Goal: Register for event/course: Sign up to attend an event or enroll in a course

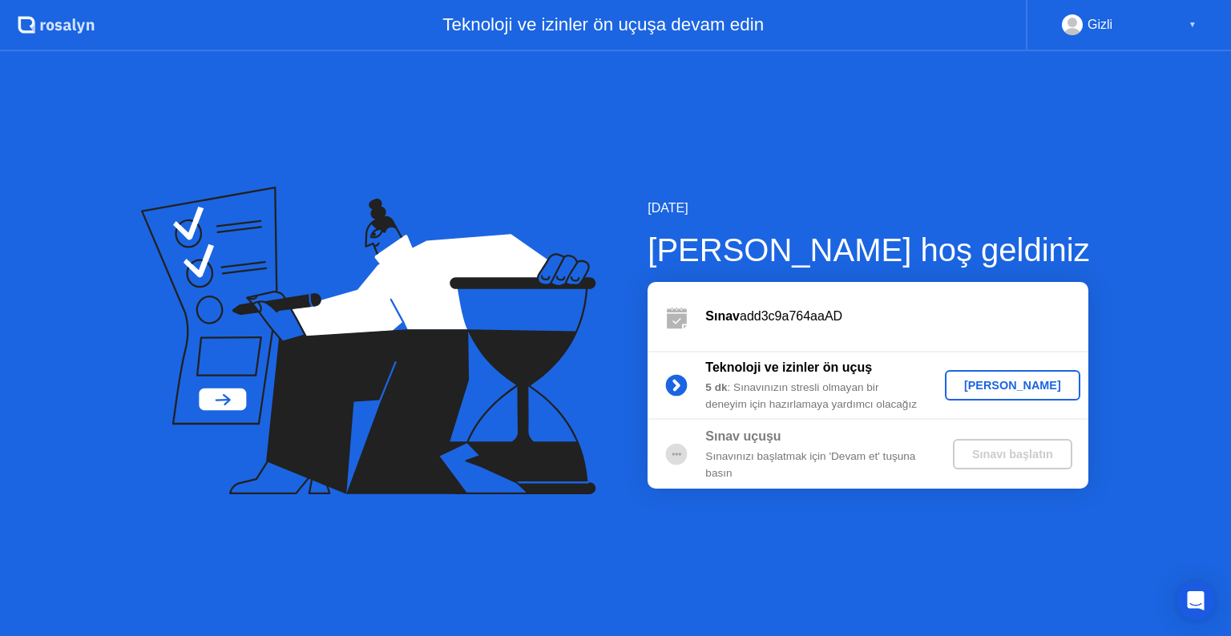
click at [984, 385] on div "[PERSON_NAME]" at bounding box center [1012, 385] width 123 height 13
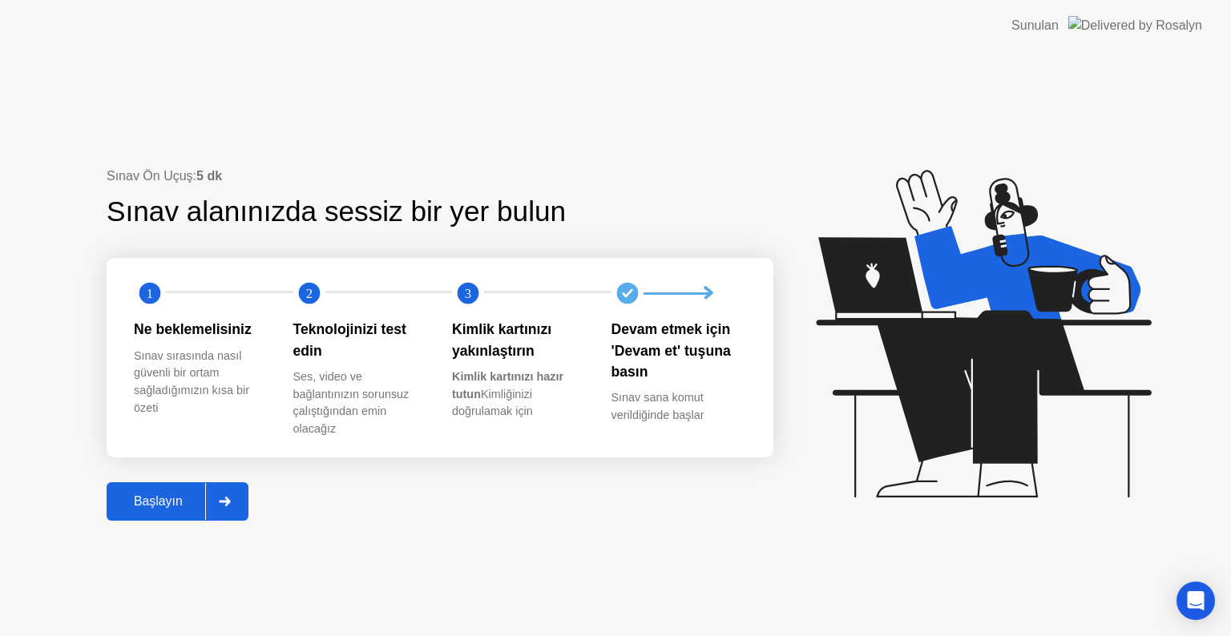
click at [215, 503] on div at bounding box center [224, 501] width 38 height 37
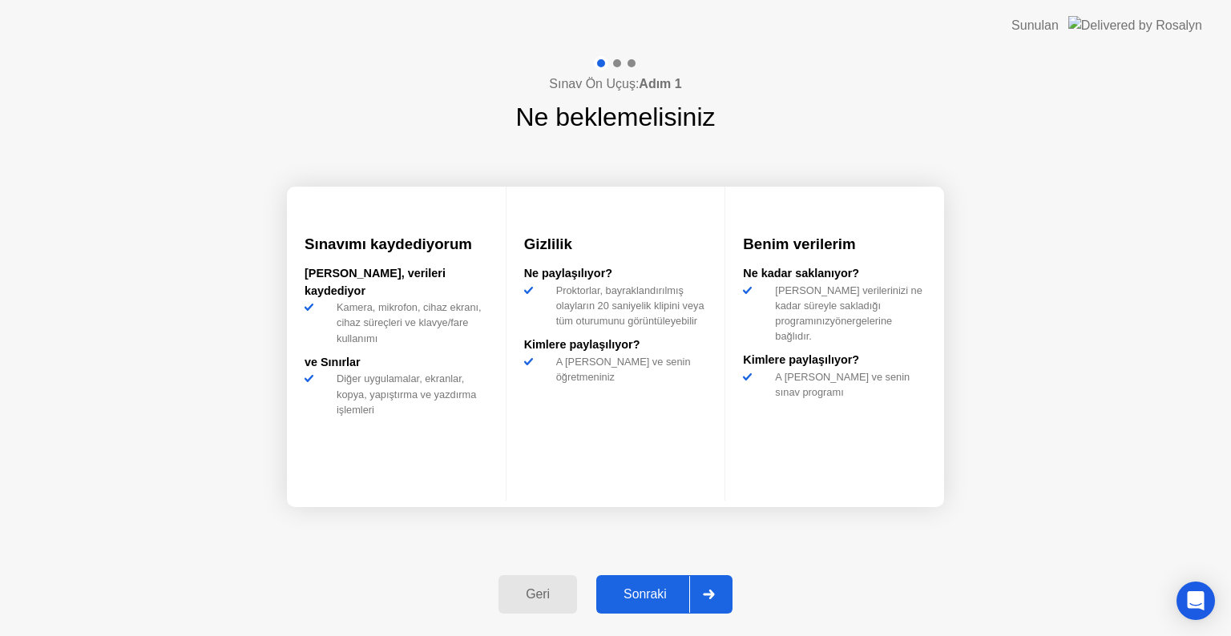
click at [638, 589] on div "Sonraki" at bounding box center [645, 594] width 88 height 14
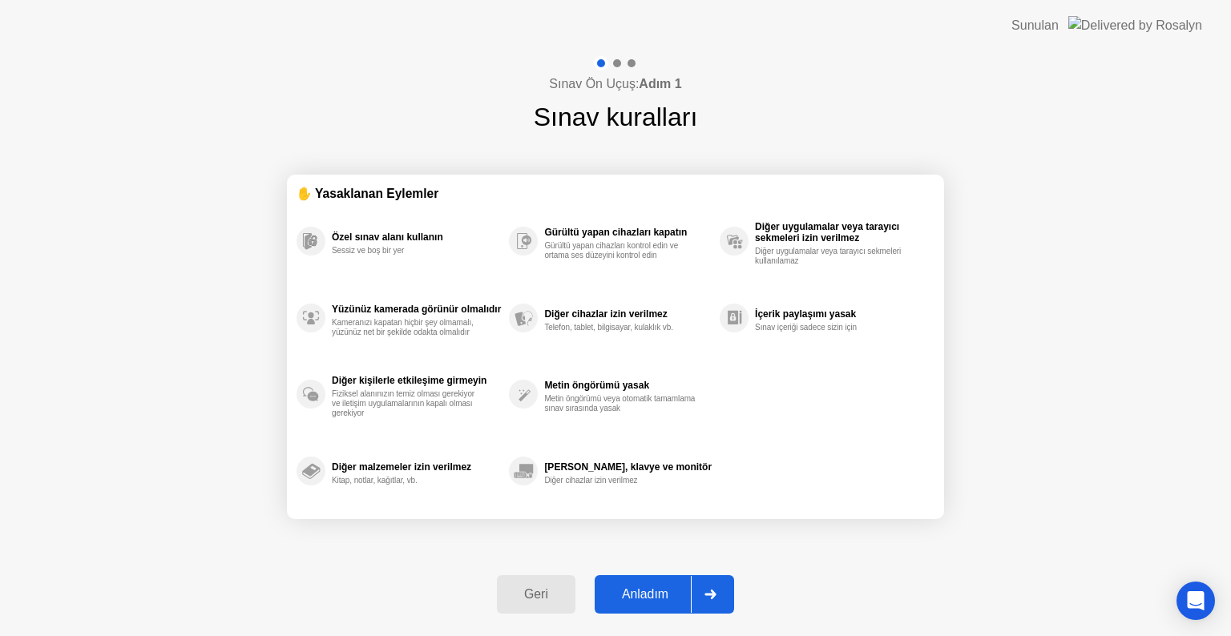
click at [638, 589] on div "Anladım" at bounding box center [644, 594] width 91 height 14
select select "**********"
select select "*******"
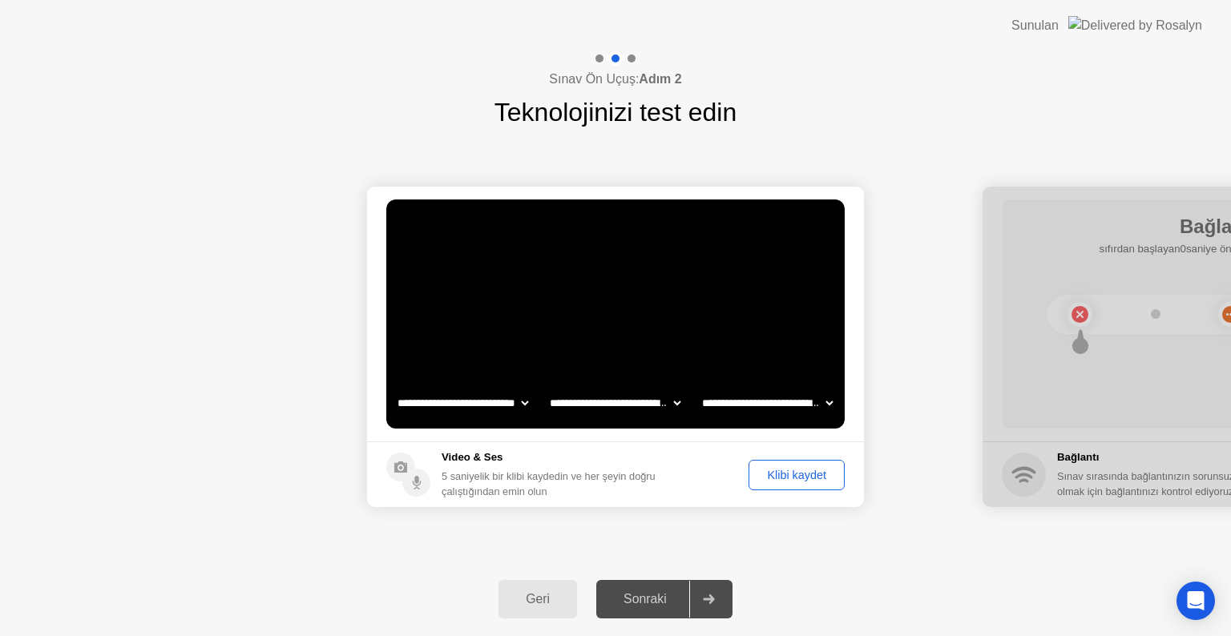
click at [643, 599] on div "Sonraki" at bounding box center [645, 599] width 88 height 14
click at [783, 477] on div "Klibi kaydet" at bounding box center [796, 475] width 85 height 13
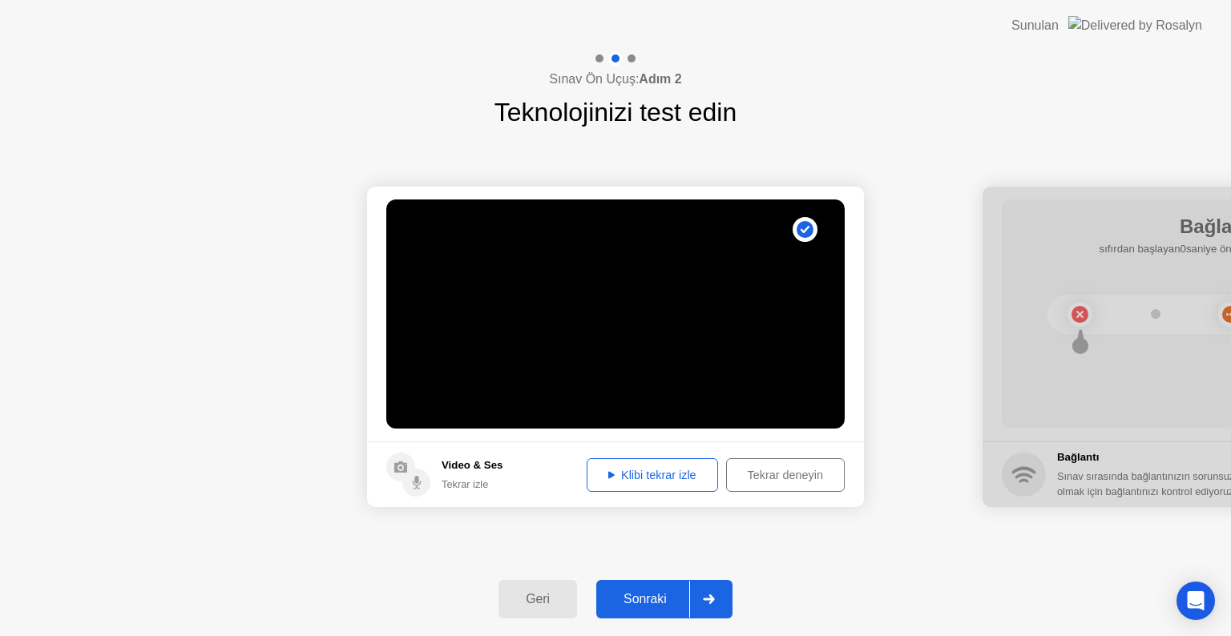
click at [665, 596] on div "Sonraki" at bounding box center [645, 599] width 88 height 14
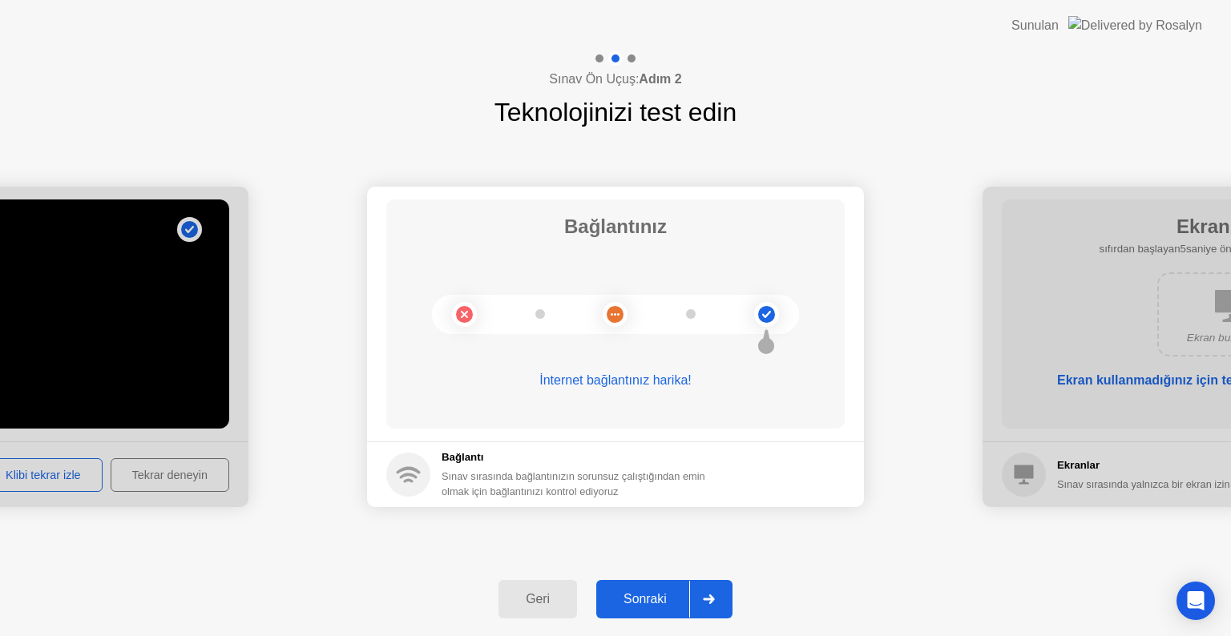
click at [668, 599] on div "Sonraki" at bounding box center [645, 599] width 88 height 14
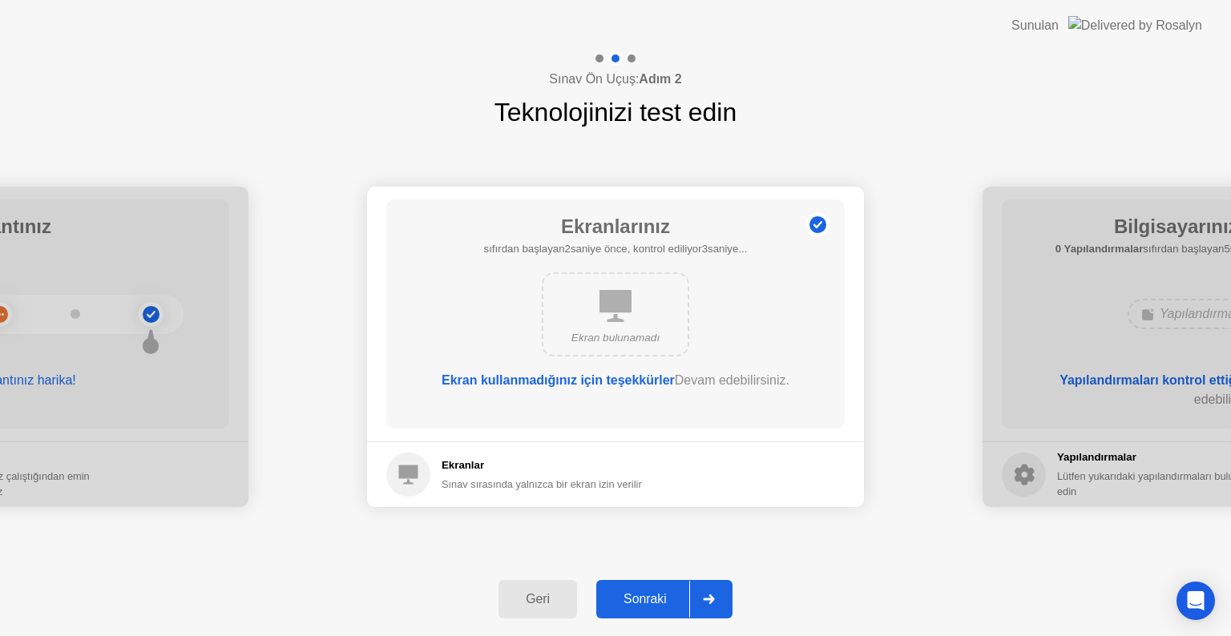
click at [617, 592] on div "Sonraki" at bounding box center [645, 599] width 88 height 14
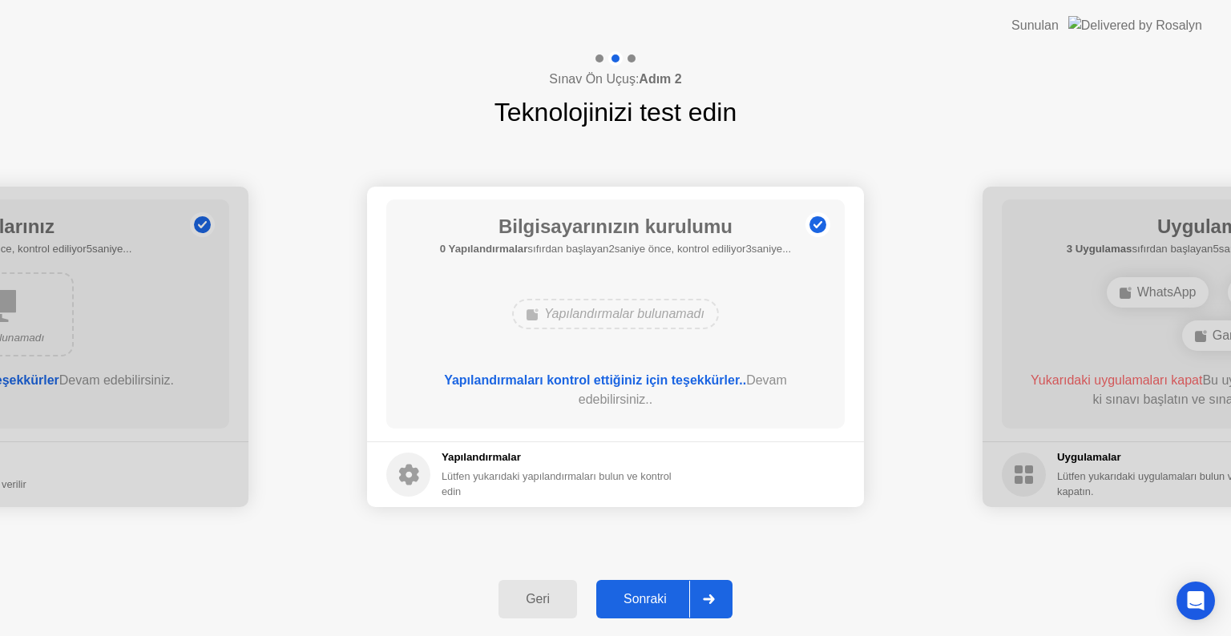
click at [688, 606] on div "Sonraki" at bounding box center [645, 599] width 88 height 14
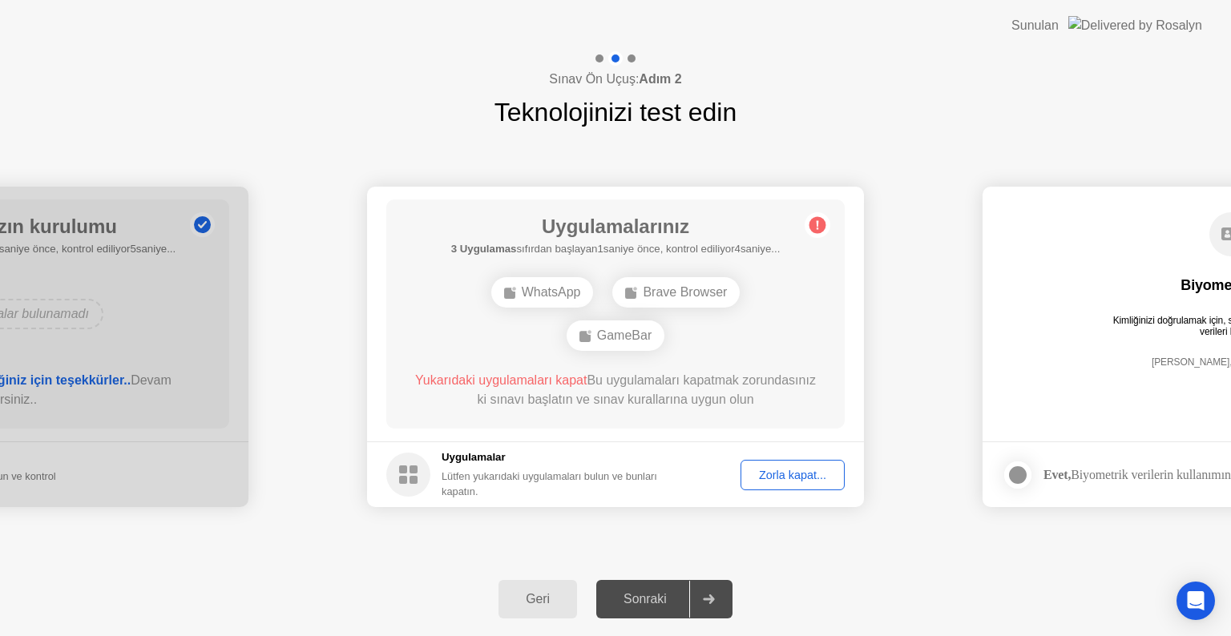
click at [758, 469] on div "Zorla kapat..." at bounding box center [792, 475] width 93 height 13
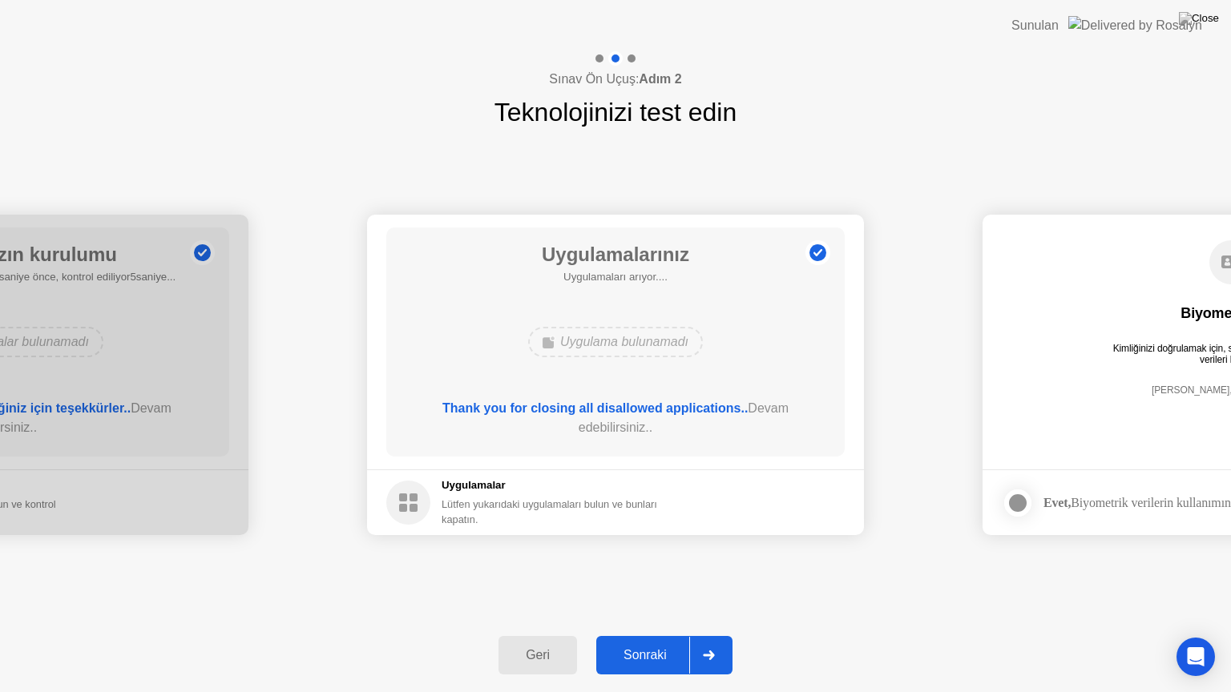
click at [667, 635] on div "Sonraki" at bounding box center [645, 655] width 88 height 14
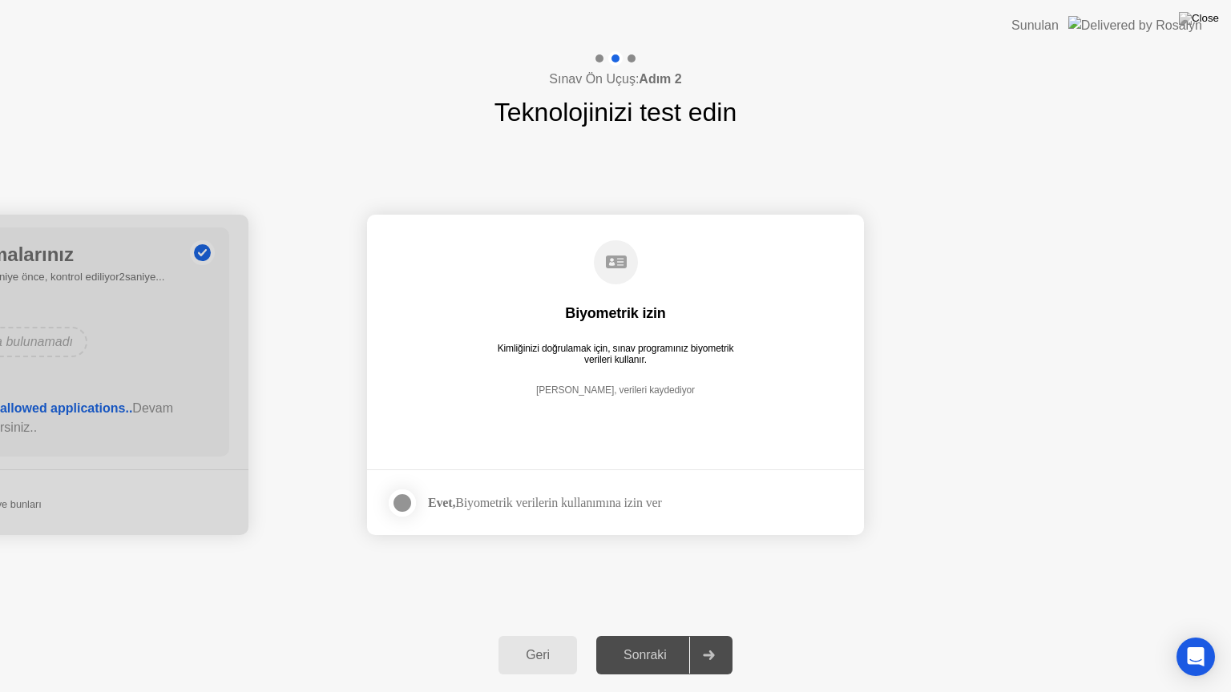
click at [577, 499] on div "Evet, Biyometrik verilerin kullanımına izin ver" at bounding box center [545, 502] width 234 height 15
click at [396, 506] on div at bounding box center [402, 503] width 19 height 19
click at [651, 635] on button "Sonraki" at bounding box center [664, 655] width 136 height 38
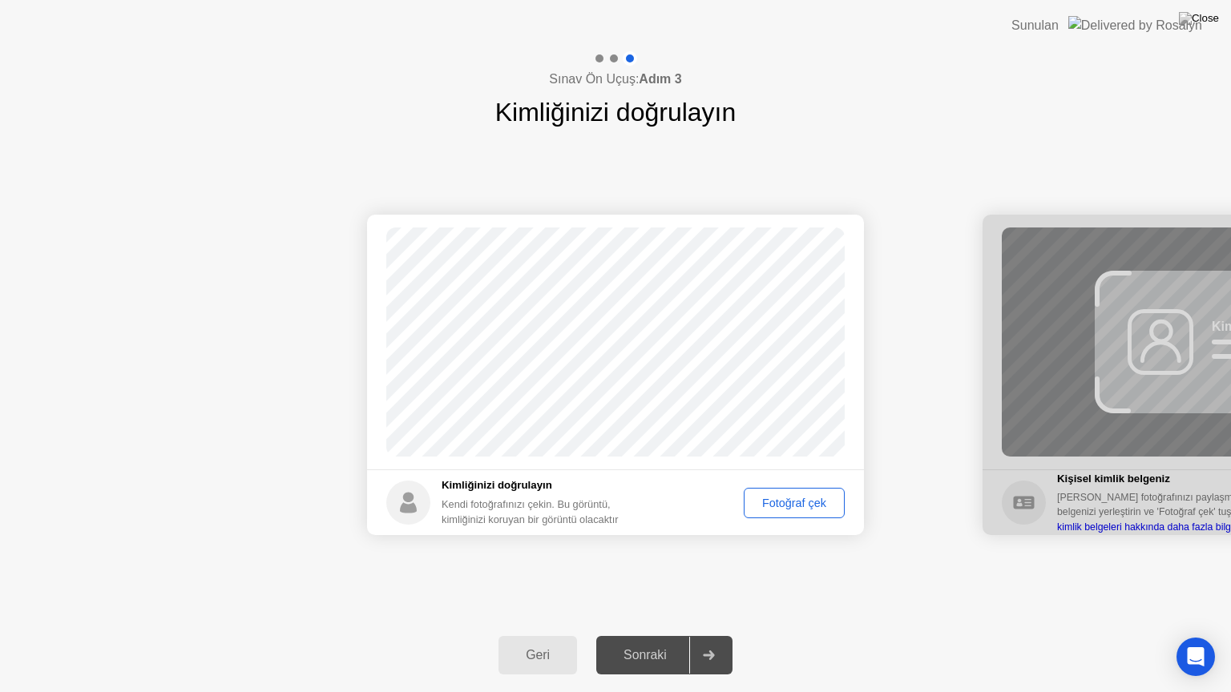
click at [788, 507] on div "Fotoğraf çek" at bounding box center [794, 503] width 90 height 13
click at [780, 505] on div "Tekrar çek" at bounding box center [800, 503] width 79 height 13
click at [764, 516] on button "Fotoğraf çek" at bounding box center [794, 503] width 101 height 30
click at [649, 635] on button "Sonraki" at bounding box center [664, 655] width 136 height 38
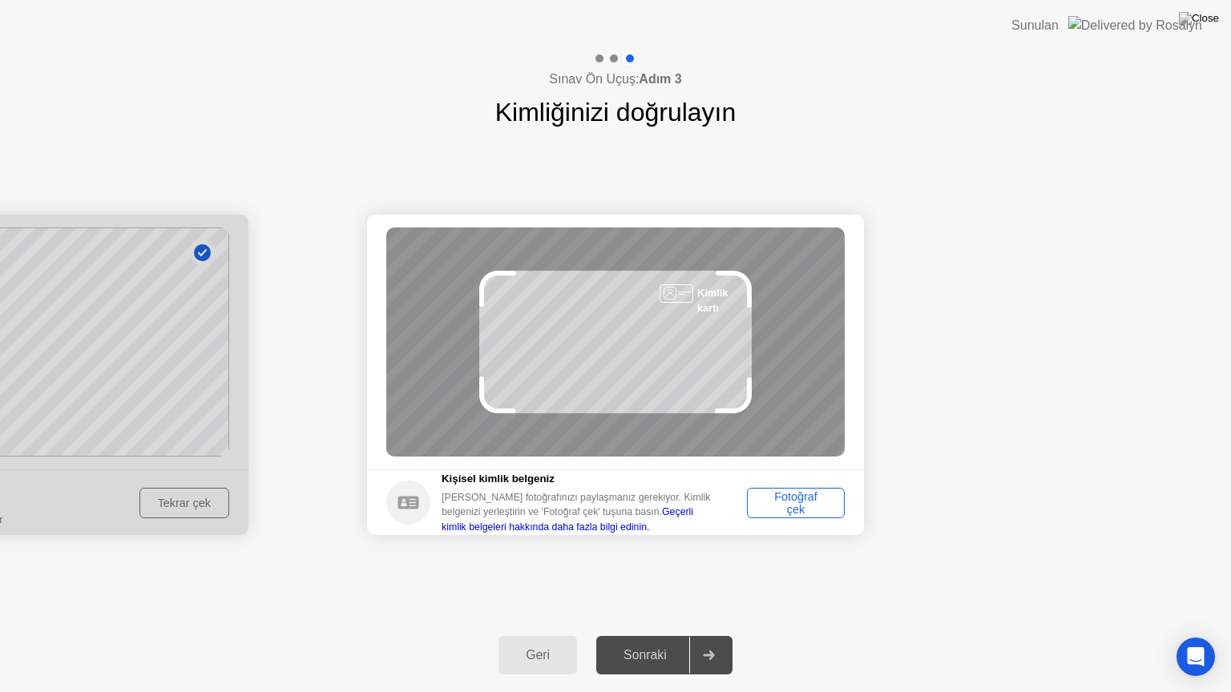
click at [820, 495] on div "Fotoğraf çek" at bounding box center [795, 503] width 87 height 26
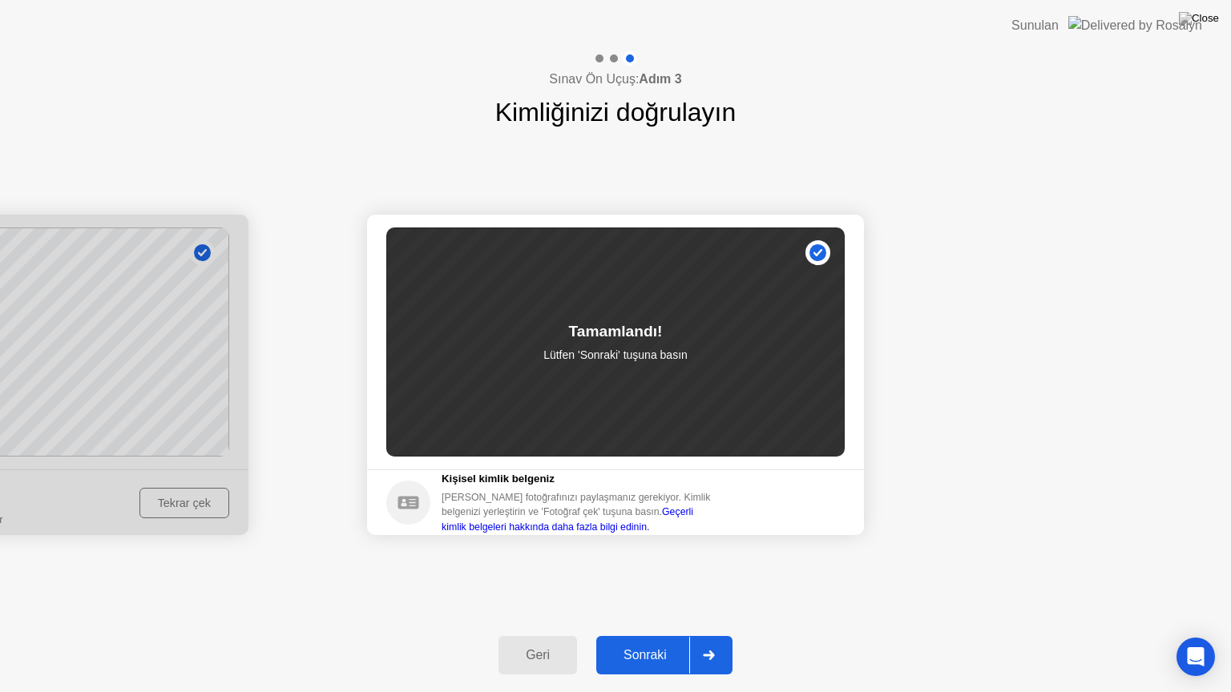
click at [657, 635] on div "Sonraki" at bounding box center [645, 655] width 88 height 14
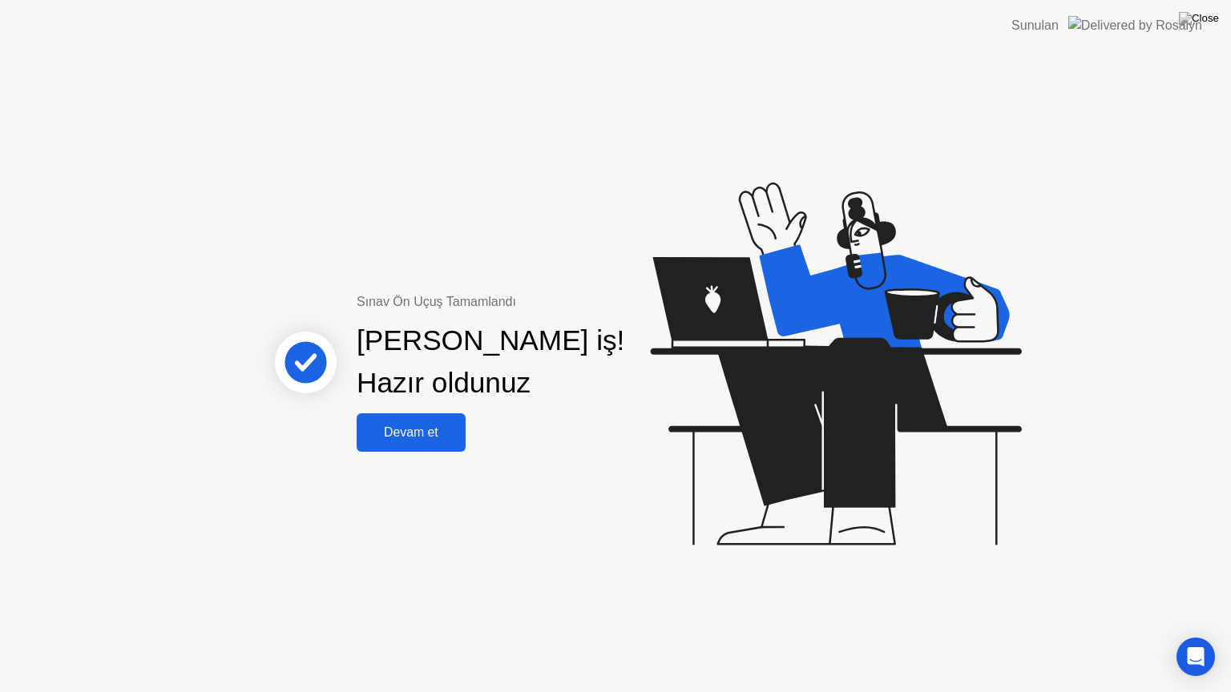
click at [401, 426] on div "Devam et" at bounding box center [410, 433] width 99 height 14
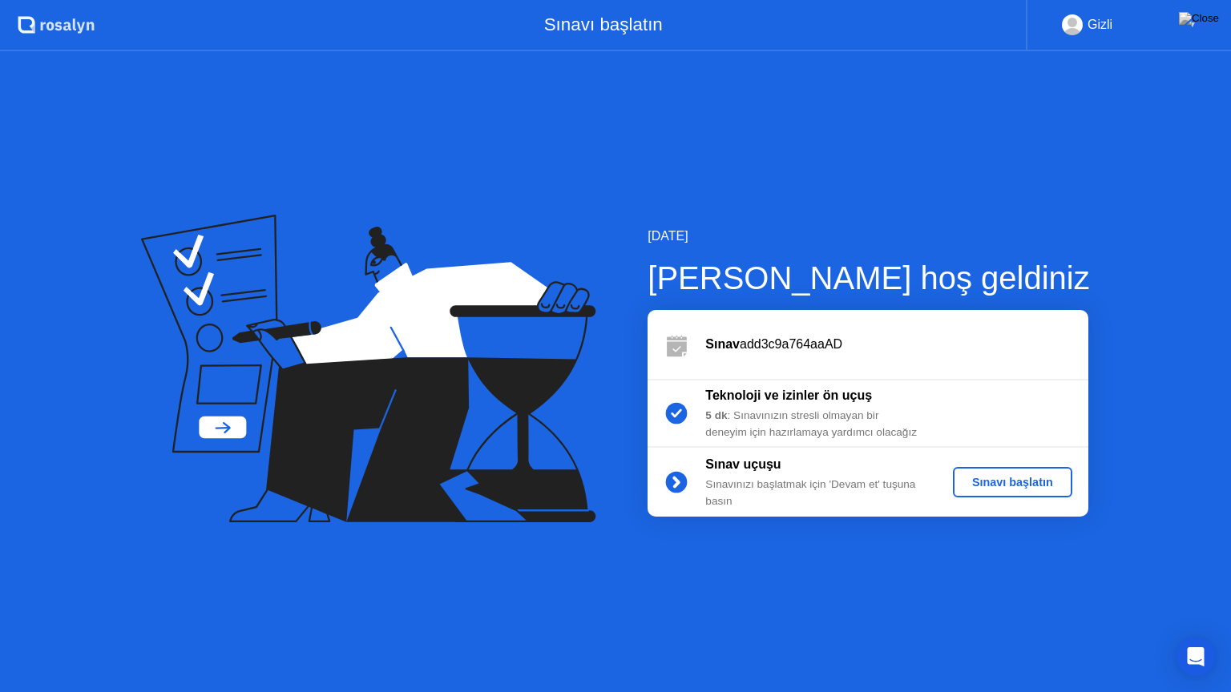
click at [1026, 488] on div "Sınavı başlatın" at bounding box center [1012, 482] width 107 height 13
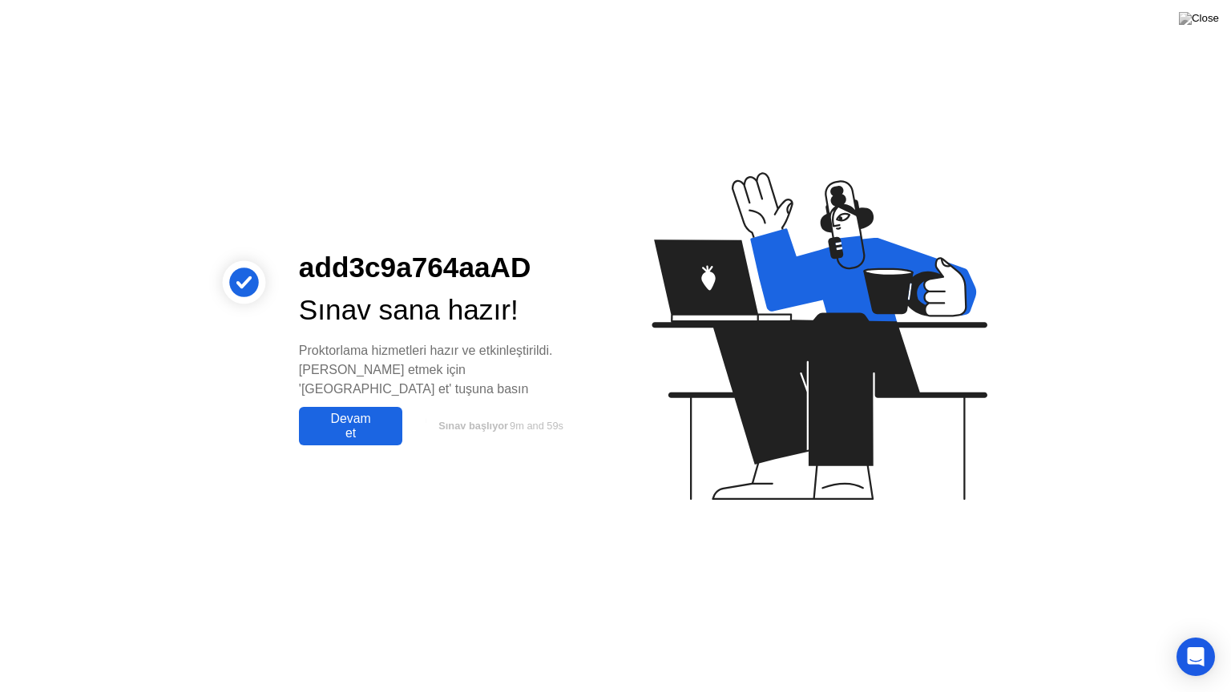
click at [321, 430] on div "Devam et" at bounding box center [351, 426] width 94 height 29
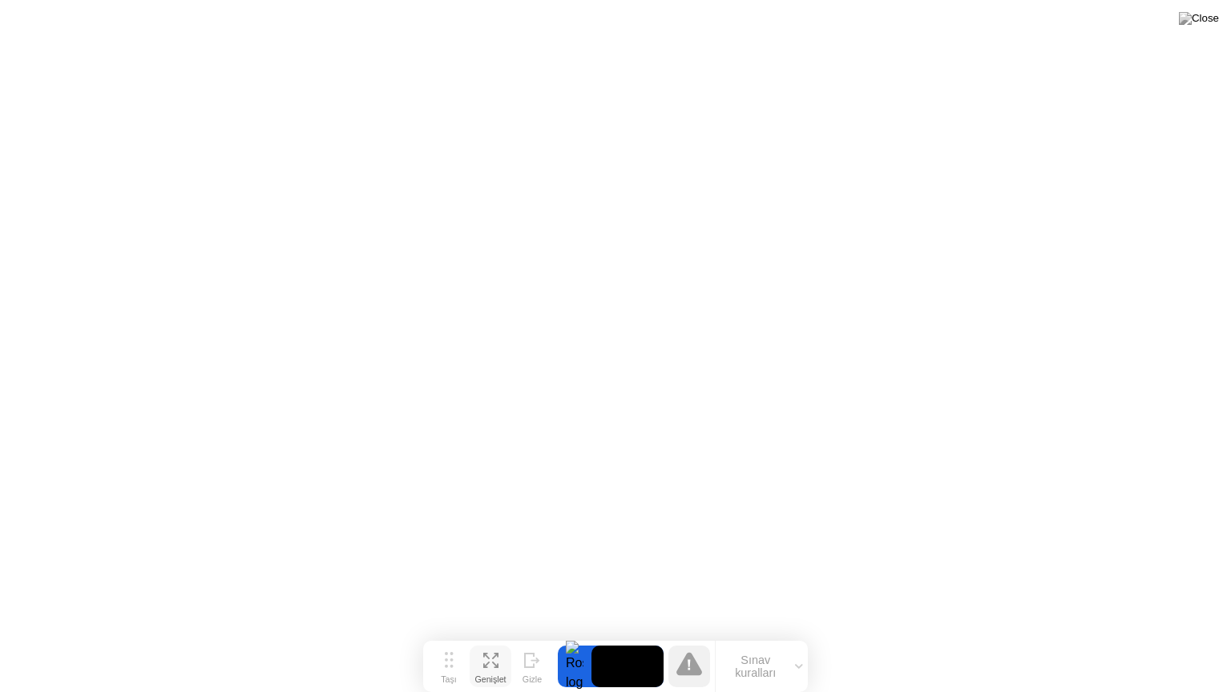
click at [490, 635] on icon at bounding box center [490, 660] width 15 height 15
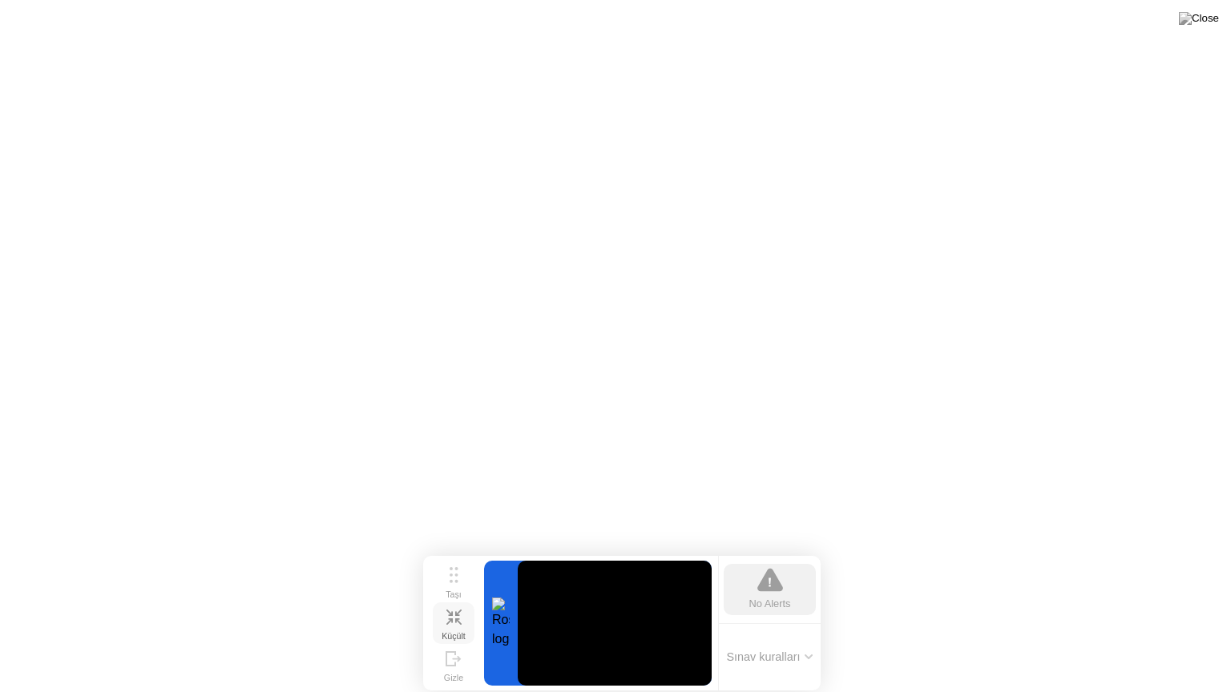
click at [450, 623] on icon at bounding box center [453, 617] width 15 height 15
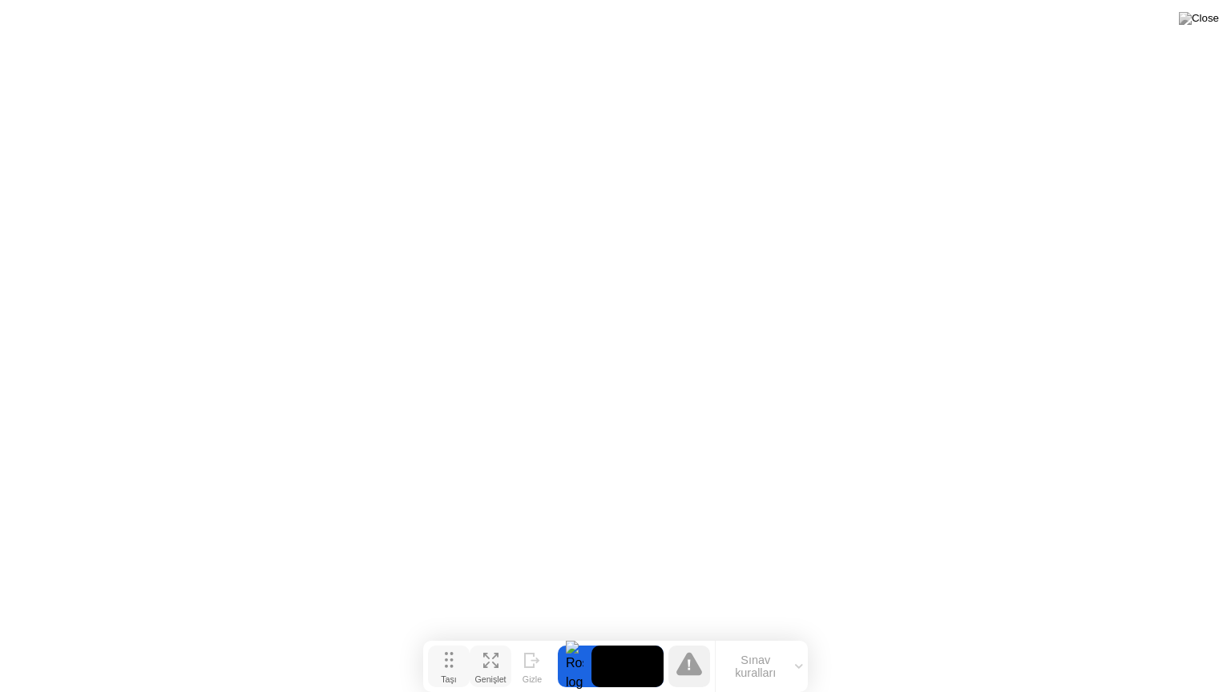
click at [449, 635] on icon at bounding box center [449, 660] width 9 height 16
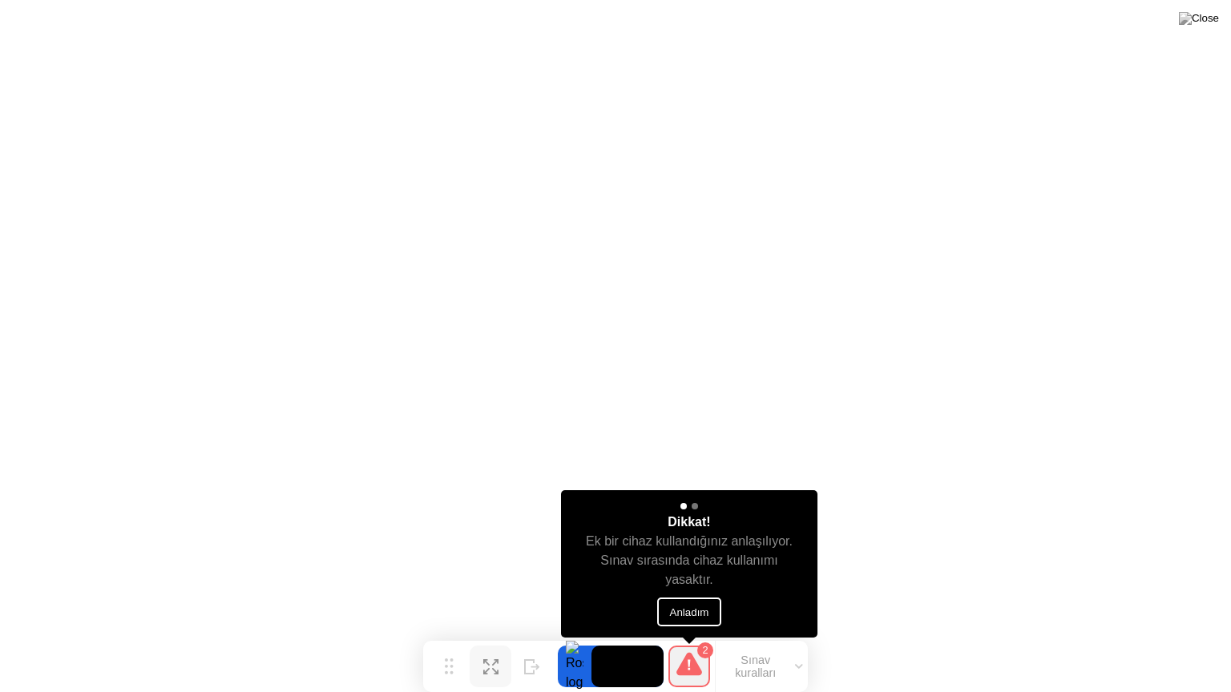
click at [692, 608] on button "Anladım" at bounding box center [689, 612] width 65 height 29
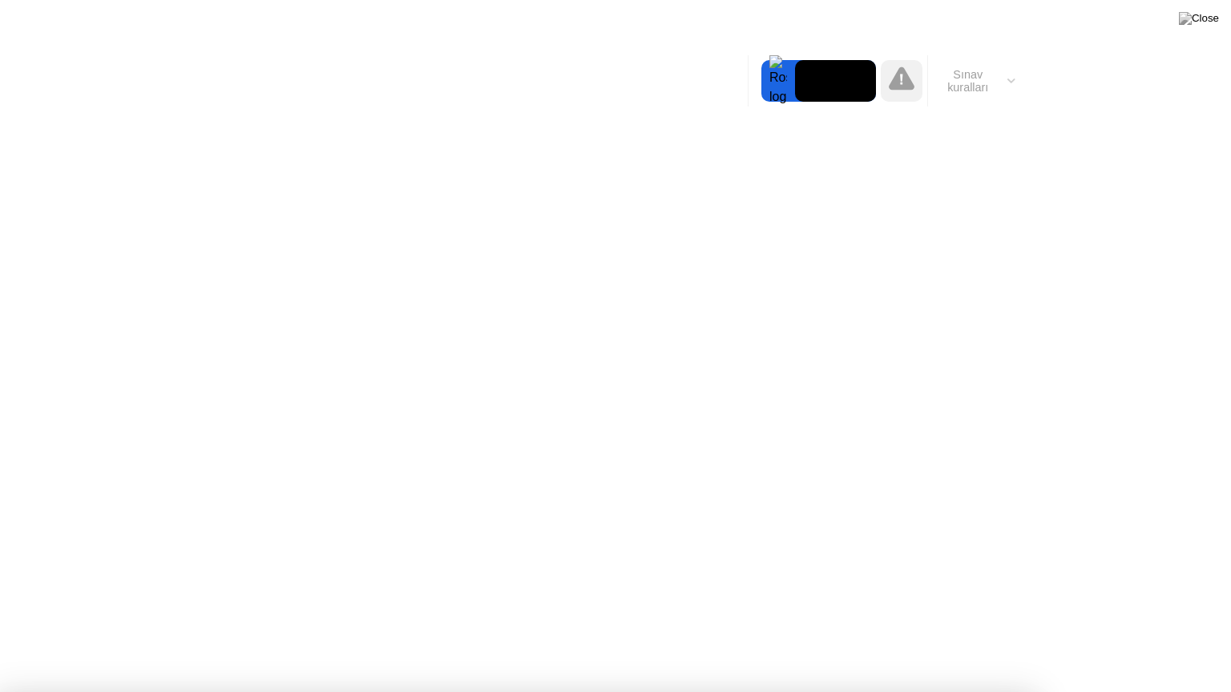
click div "Bir proktor sınavınızda sınav kurallarına aykırı bir etkinlik gördü ve aşağıdak…"
